Goal: Task Accomplishment & Management: Complete application form

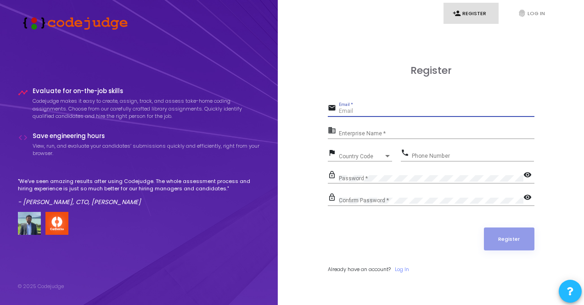
click at [362, 111] on input "Email *" at bounding box center [436, 111] width 195 height 6
type input "[EMAIL_ADDRESS][DOMAIN_NAME]"
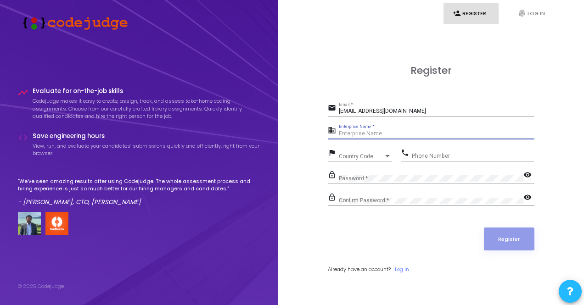
click at [372, 133] on input "Enterprise Name *" at bounding box center [436, 134] width 195 height 6
type input "N"
type input "[PERSON_NAME]"
click at [371, 154] on div "Country Code" at bounding box center [361, 157] width 45 height 6
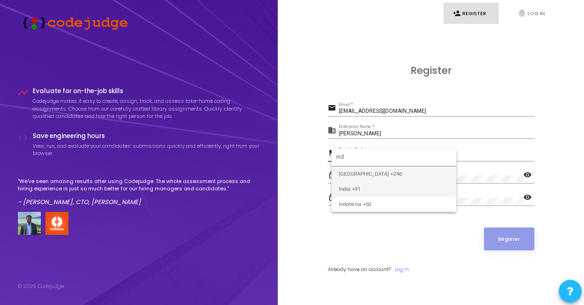
type input "ind"
click at [372, 193] on span "India +91" at bounding box center [394, 189] width 110 height 15
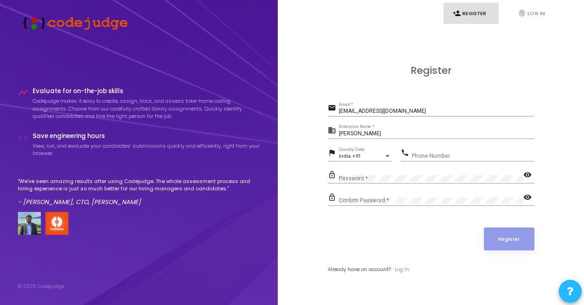
click at [412, 151] on div "Phone Number" at bounding box center [473, 154] width 122 height 14
type input "7013829118"
click at [393, 172] on div "Password *" at bounding box center [431, 176] width 184 height 14
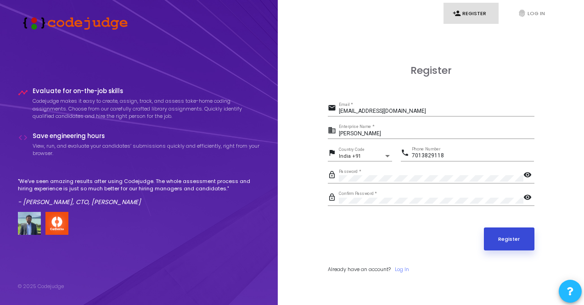
click at [509, 234] on button "Register" at bounding box center [509, 239] width 50 height 23
click at [504, 243] on button "Register" at bounding box center [509, 239] width 50 height 23
click at [514, 228] on button "Register" at bounding box center [509, 238] width 50 height 23
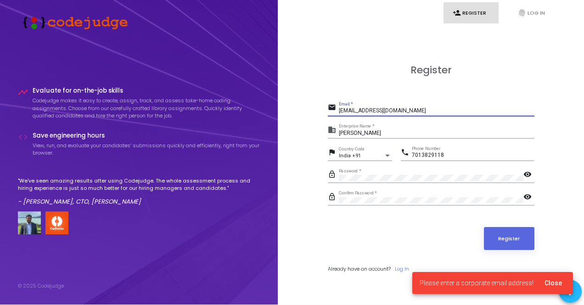
click at [403, 113] on input "[EMAIL_ADDRESS][DOMAIN_NAME]" at bounding box center [436, 111] width 195 height 6
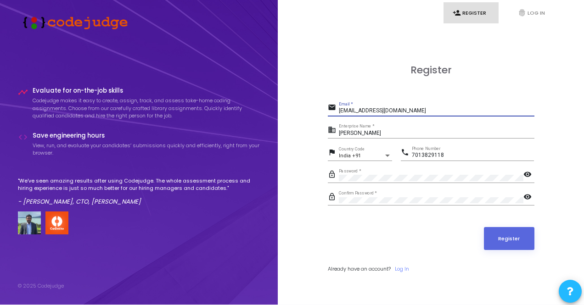
type input "[EMAIL_ADDRESS][DOMAIN_NAME]"
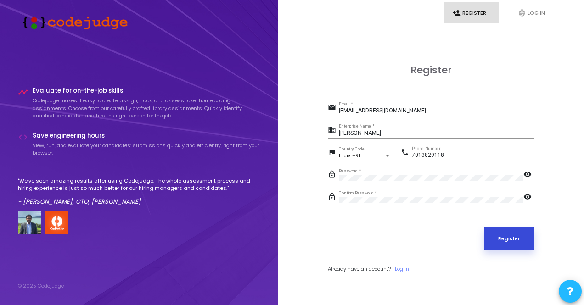
click at [498, 237] on button "Register" at bounding box center [509, 238] width 50 height 23
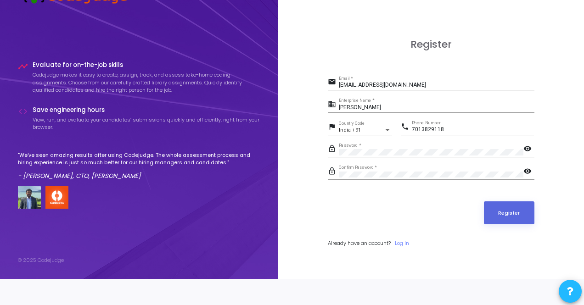
scroll to position [0, 0]
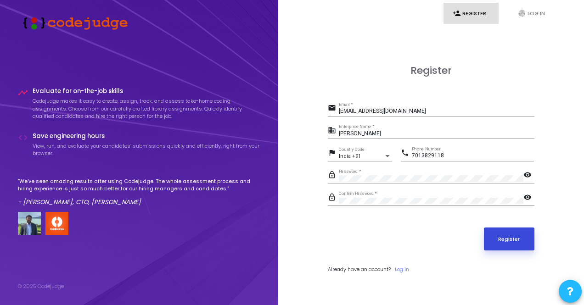
click at [503, 237] on button "Register" at bounding box center [509, 239] width 50 height 23
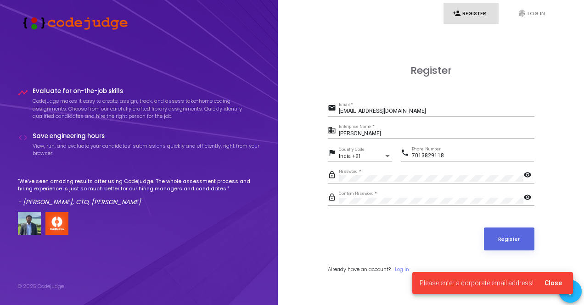
click at [486, 279] on span "Please enter a corporate email address!" at bounding box center [476, 282] width 114 height 9
click at [489, 284] on span "Please enter a corporate email address!" at bounding box center [476, 282] width 114 height 9
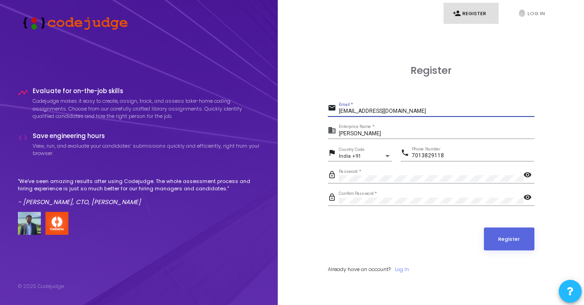
drag, startPoint x: 402, startPoint y: 111, endPoint x: 332, endPoint y: 112, distance: 70.2
click at [332, 112] on div "email [EMAIL_ADDRESS][DOMAIN_NAME] Email *" at bounding box center [431, 109] width 206 height 15
